Goal: Use online tool/utility: Utilize a website feature to perform a specific function

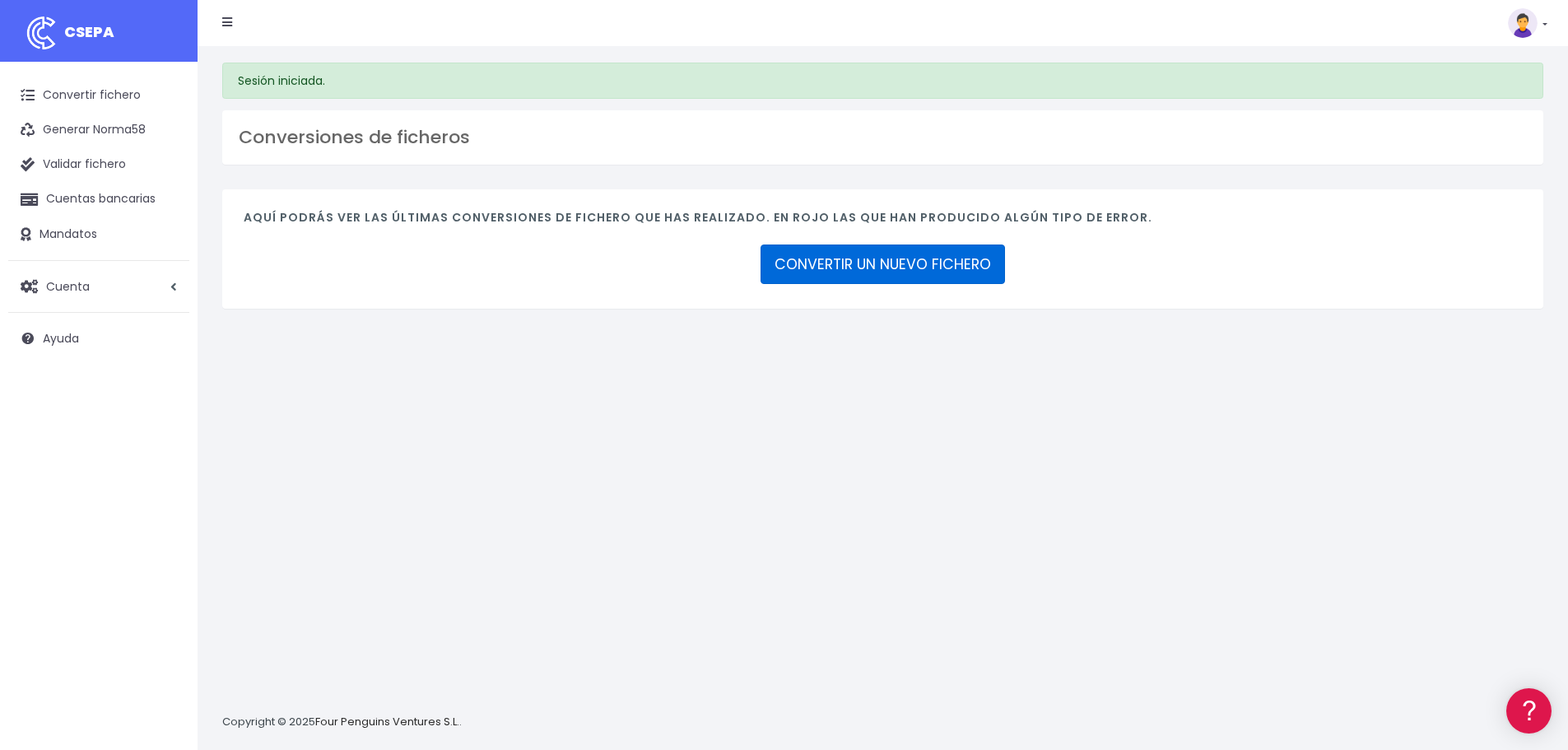
click at [886, 245] on link "CONVERTIR UN NUEVO FICHERO" at bounding box center [883, 264] width 244 height 40
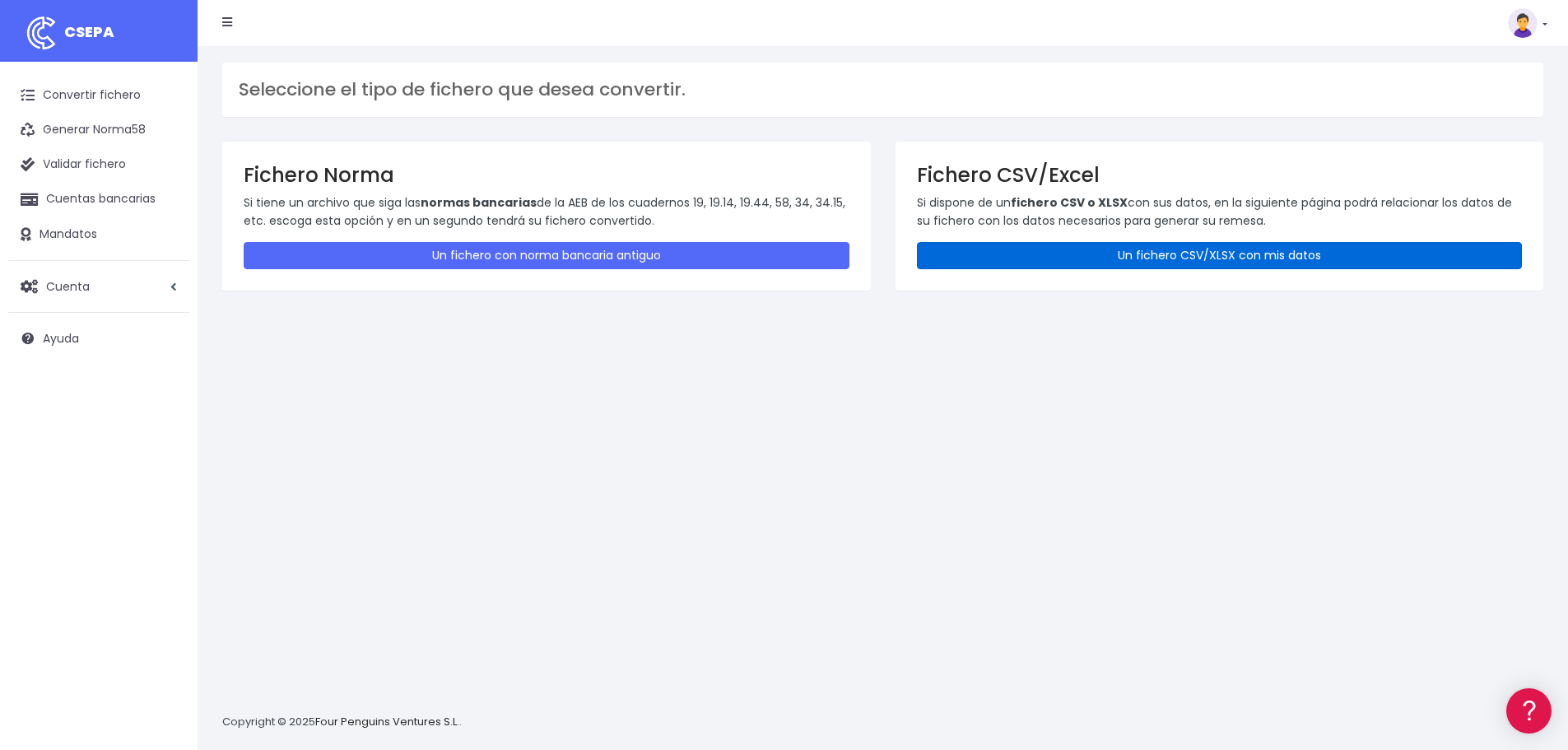
click at [1151, 254] on link "Un fichero CSV/XLSX con mis datos" at bounding box center [1219, 255] width 606 height 27
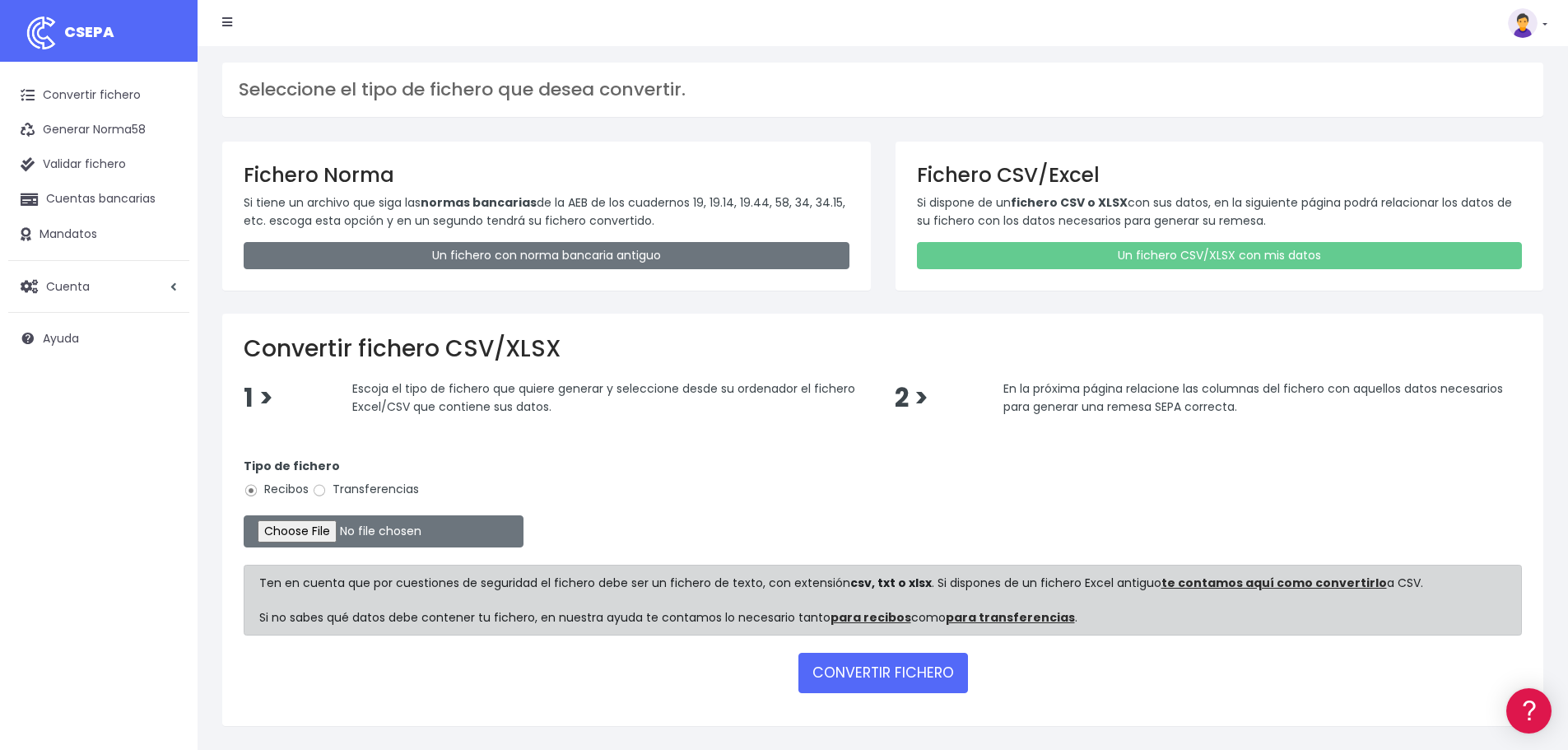
click at [343, 493] on label "Transferencias" at bounding box center [365, 489] width 107 height 17
click at [327, 493] on input "Transferencias" at bounding box center [320, 491] width 15 height 15
radio input "true"
click at [332, 530] on input "file" at bounding box center [383, 531] width 280 height 32
type input "C:\fakepath\NOMINAS VARIAS.xlsx"
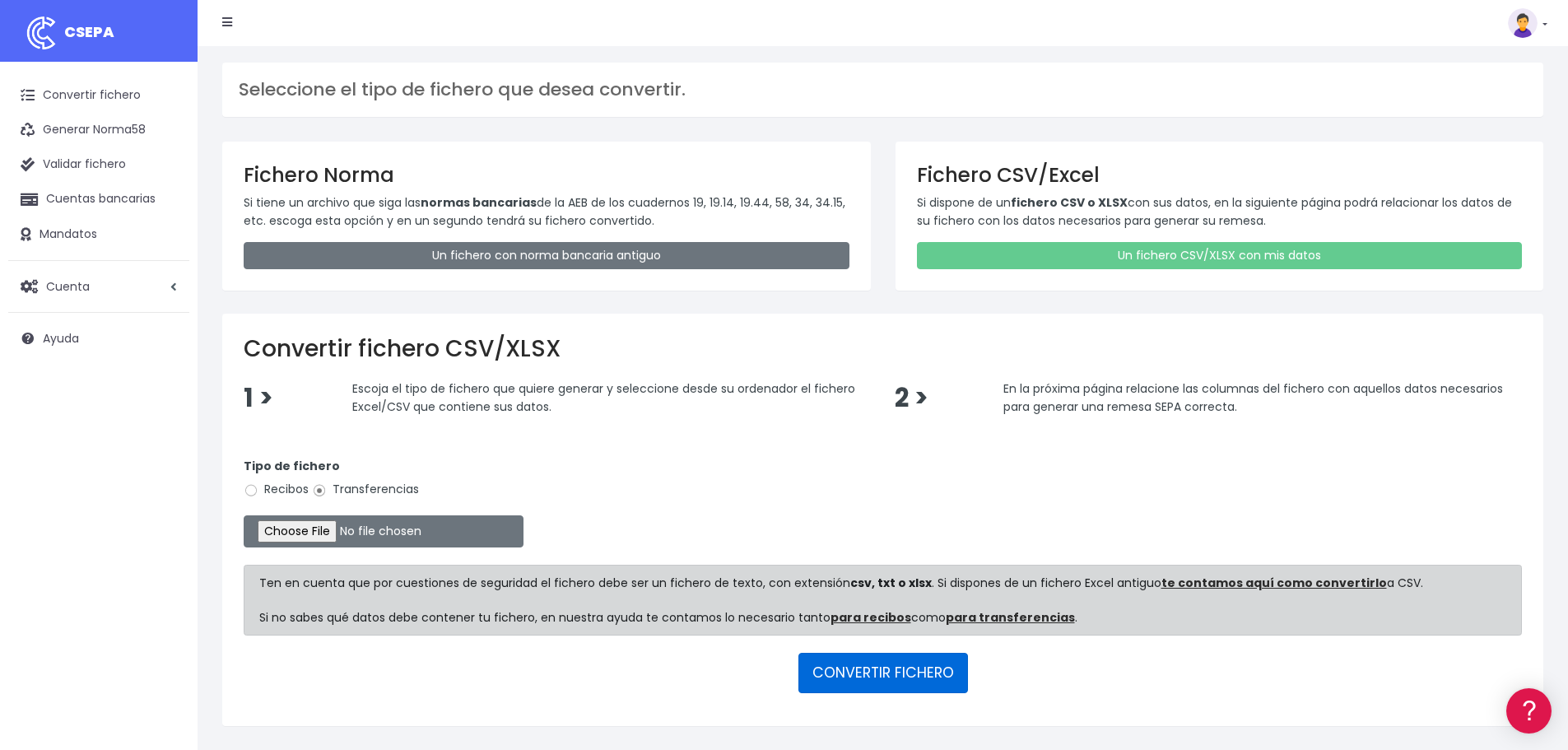
click at [904, 671] on button "CONVERTIR FICHERO" at bounding box center [883, 672] width 170 height 40
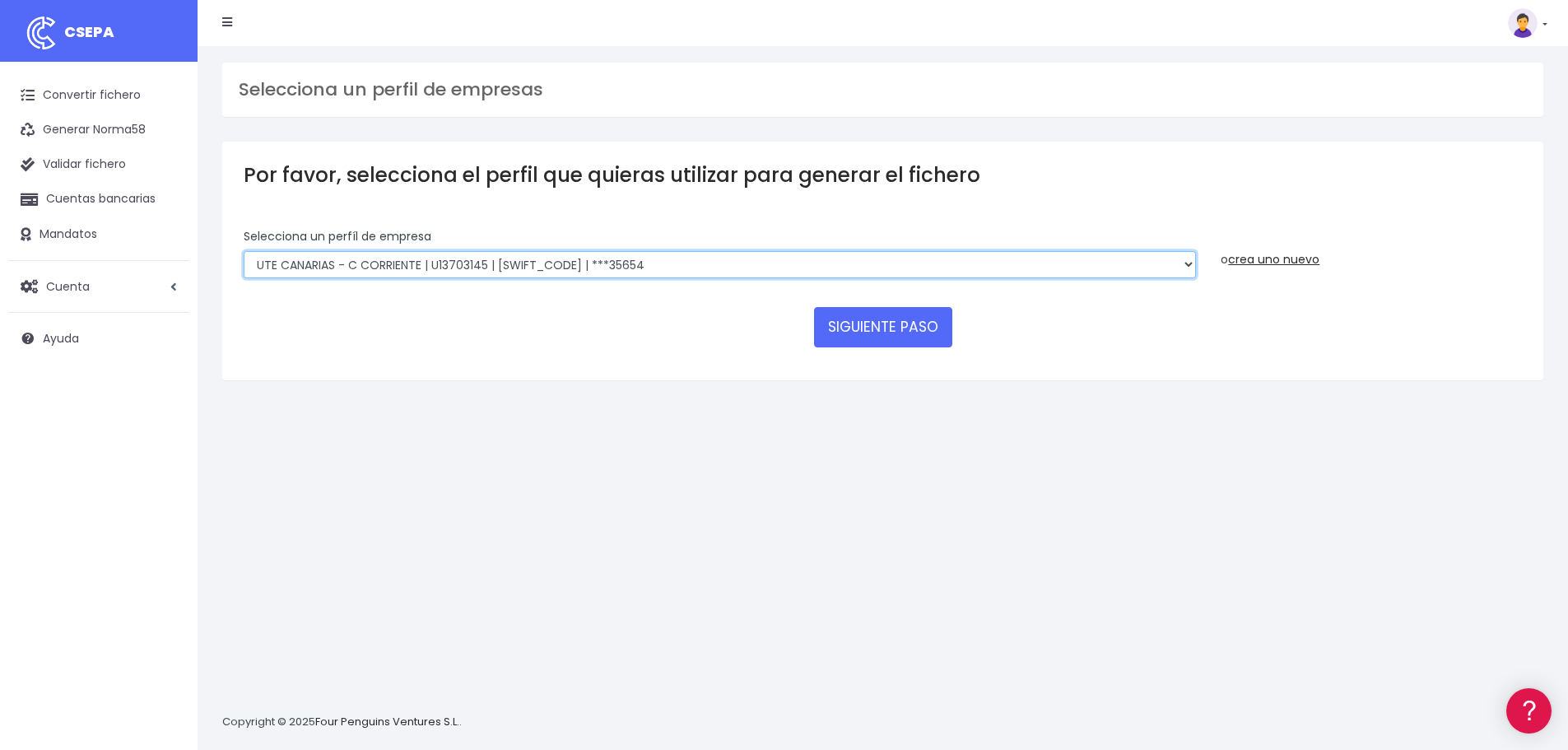
drag, startPoint x: 734, startPoint y: 257, endPoint x: 725, endPoint y: 264, distance: 11.4
click at [734, 257] on select "INSTITUTO MEDITERRANEO DE ESTUDIOS DE PR | ES91001B53342739 | BSCHESMMXXX | ***…" at bounding box center [719, 265] width 952 height 28
select select "2478"
click at [243, 251] on select "INSTITUTO MEDITERRANEO DE ESTUDIOS DE PR | ES91001B53342739 | BSCHESMMXXX | ***…" at bounding box center [719, 265] width 952 height 28
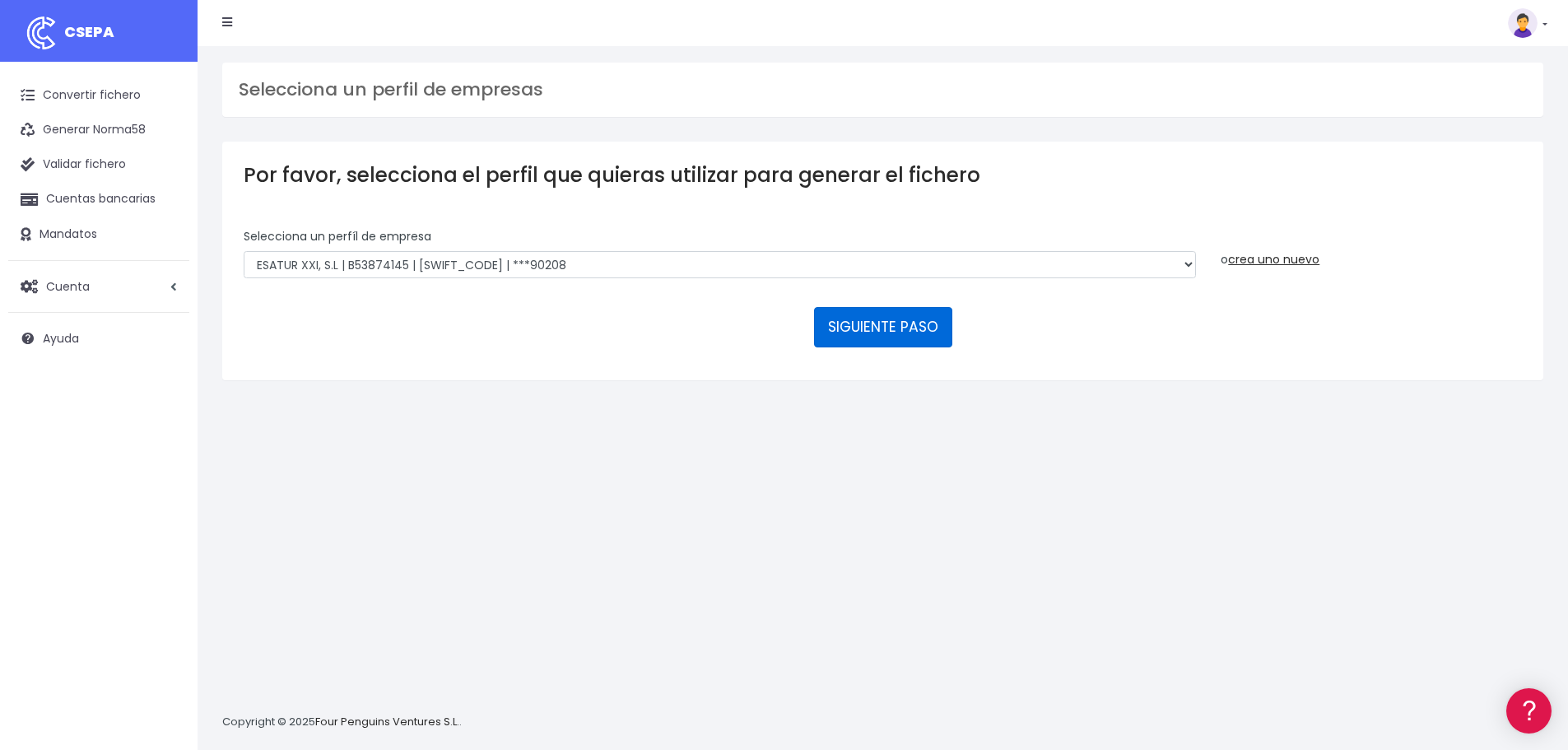
click at [864, 327] on button "SIGUIENTE PASO" at bounding box center [883, 327] width 138 height 40
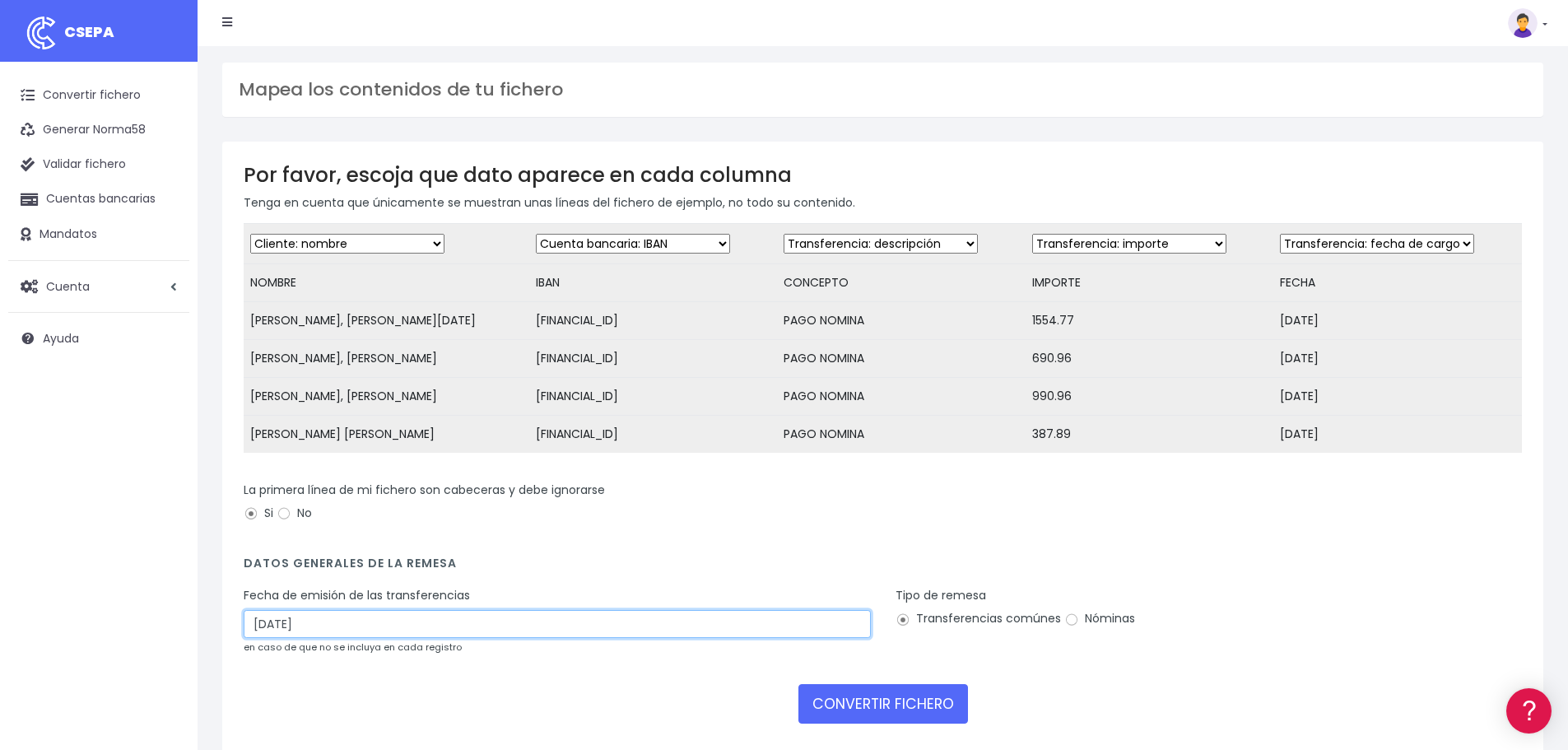
click at [291, 637] on input "02/10/2025" at bounding box center [556, 624] width 627 height 28
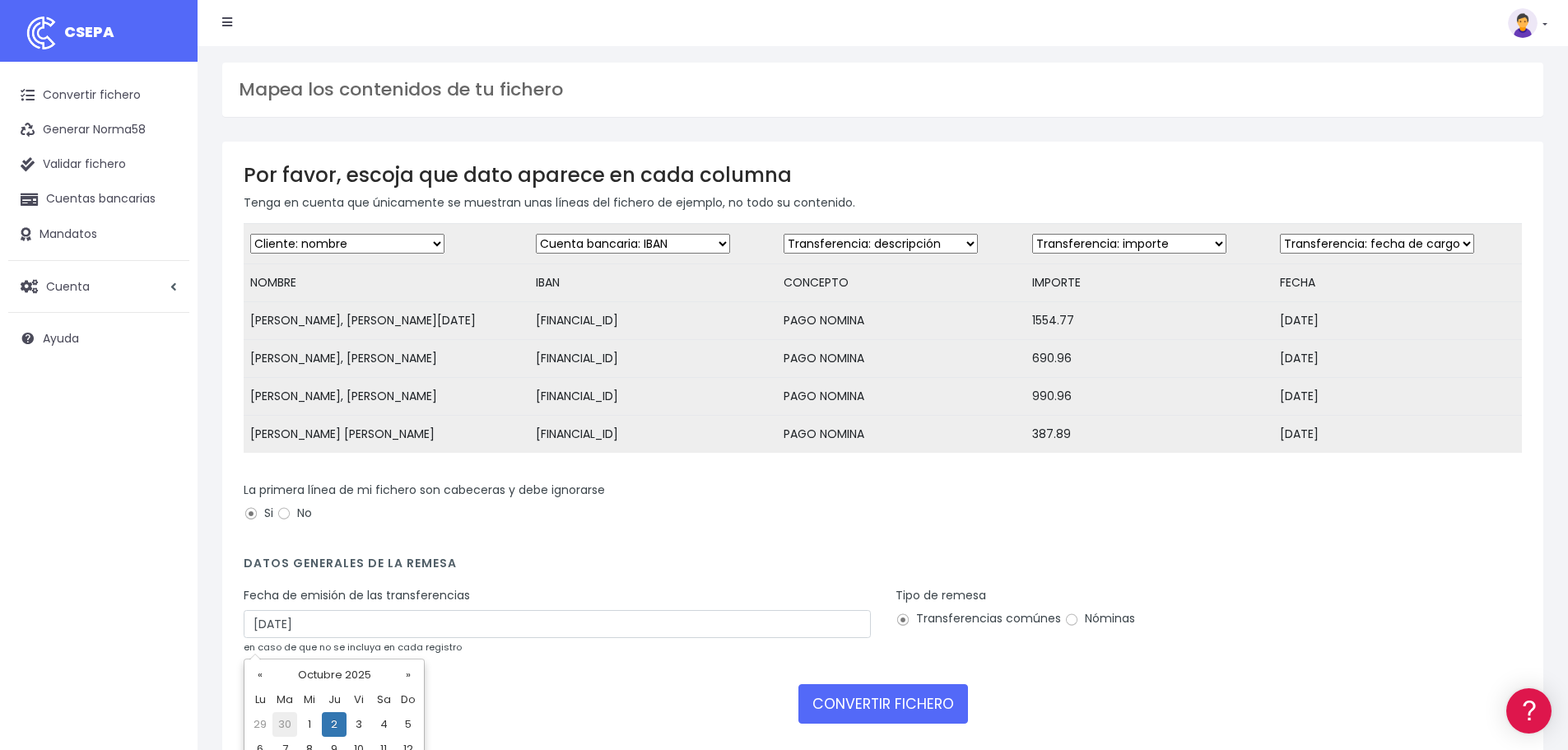
click at [291, 727] on td "30" at bounding box center [285, 724] width 25 height 25
type input "30/09/2025"
click at [1112, 627] on label "Nóminas" at bounding box center [1099, 618] width 70 height 17
click at [1079, 627] on input "Nóminas" at bounding box center [1071, 620] width 15 height 15
radio input "true"
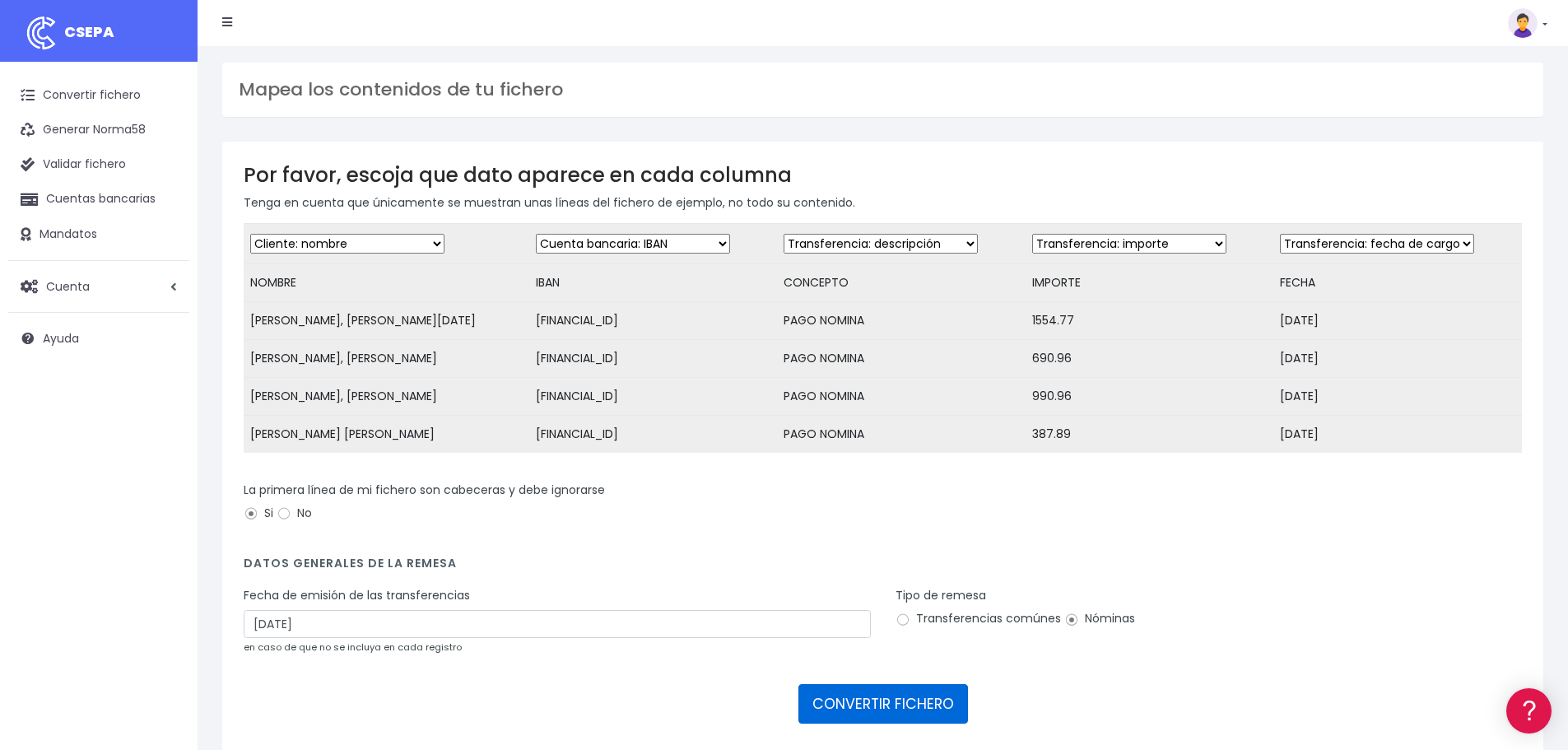
click at [922, 722] on button "CONVERTIR FICHERO" at bounding box center [883, 704] width 170 height 40
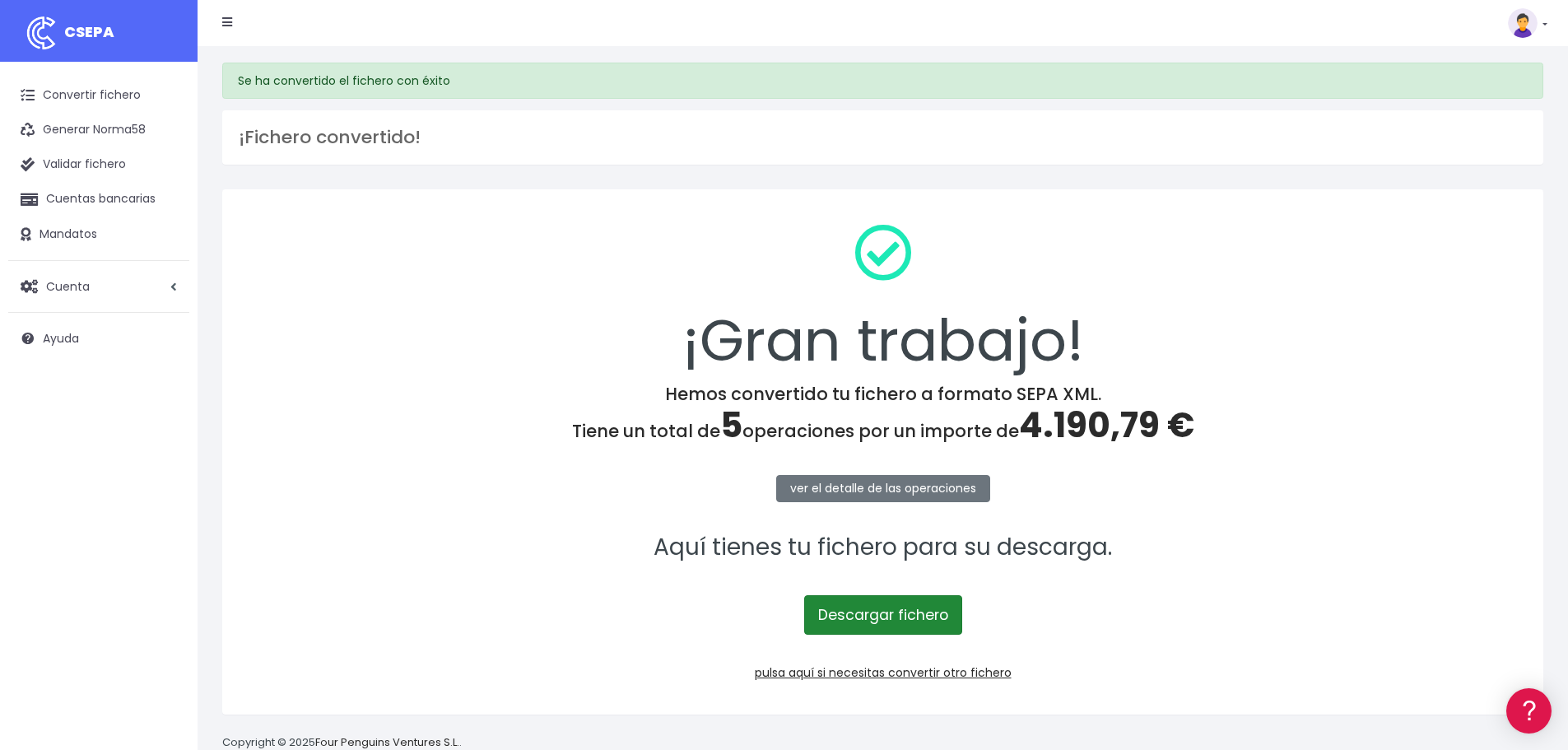
click at [907, 620] on link "Descargar fichero" at bounding box center [883, 615] width 158 height 40
